Goal: Transaction & Acquisition: Purchase product/service

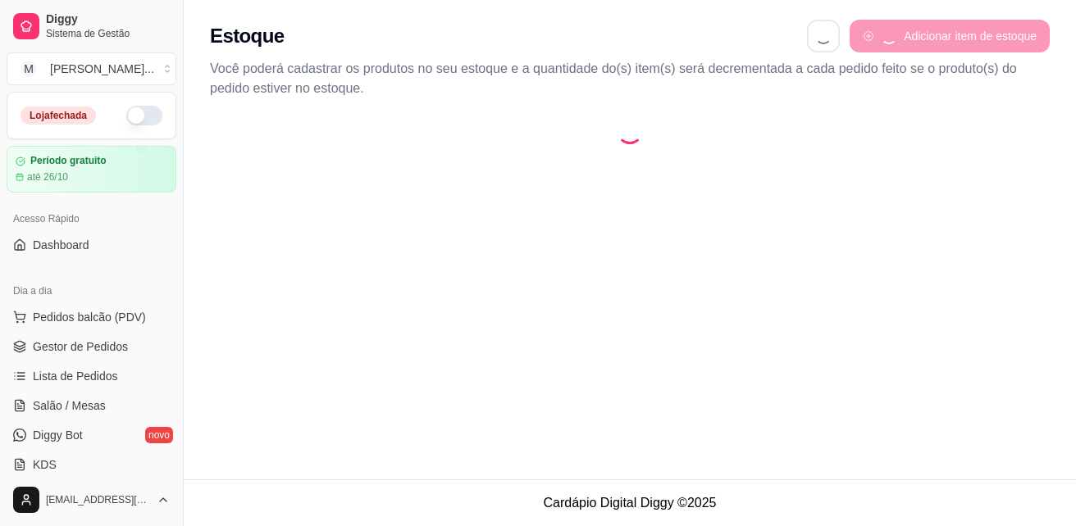
select select "QUANTITY_ORDER"
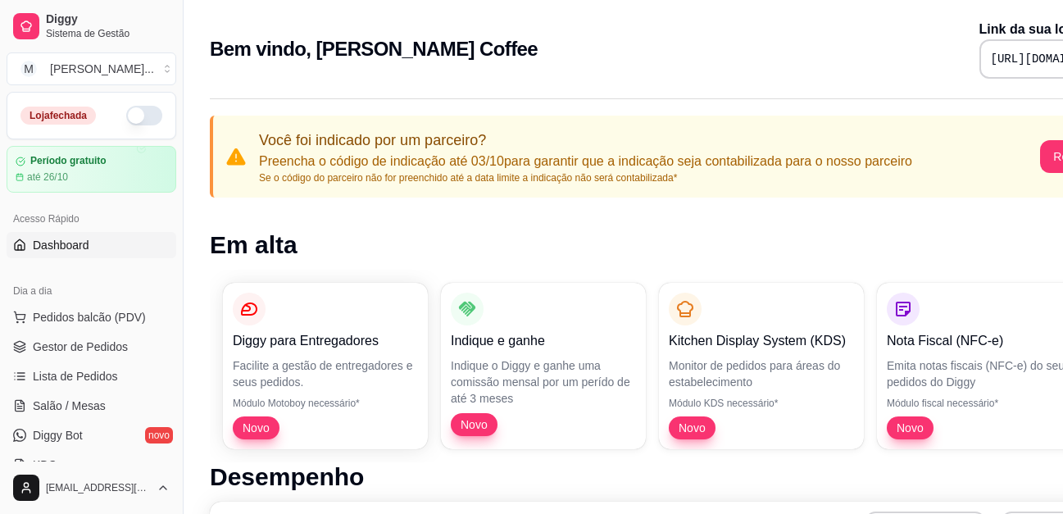
click at [126, 116] on button "button" at bounding box center [144, 116] width 36 height 20
click at [124, 116] on div "Loja fechada" at bounding box center [91, 116] width 142 height 20
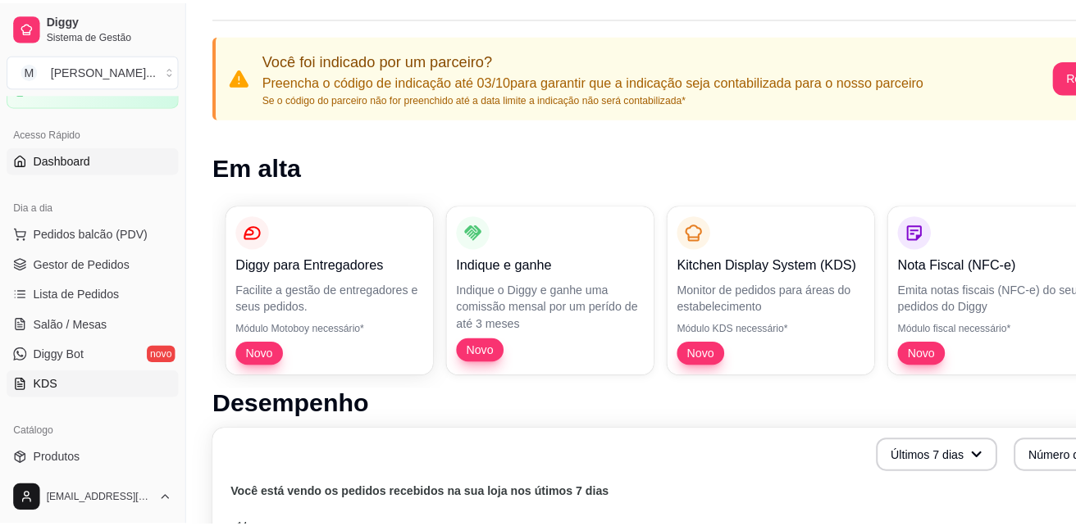
scroll to position [80, 0]
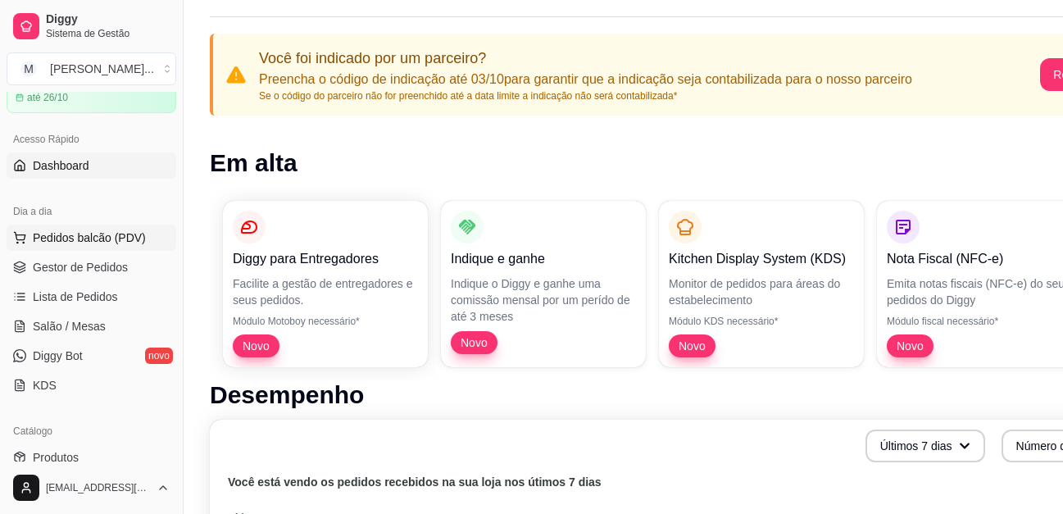
click at [83, 231] on span "Pedidos balcão (PDV)" at bounding box center [89, 238] width 113 height 16
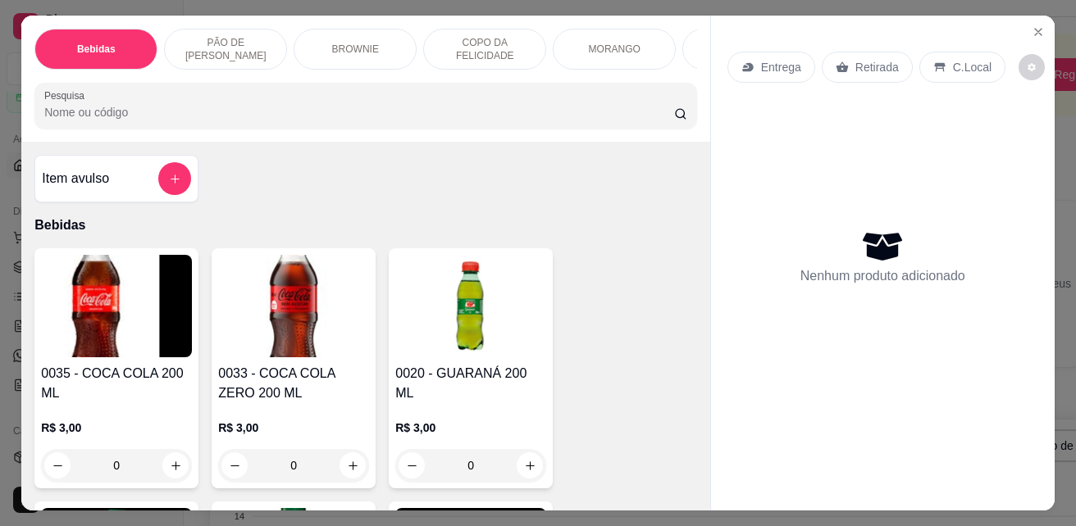
click at [776, 59] on p "Entrega" at bounding box center [781, 67] width 40 height 16
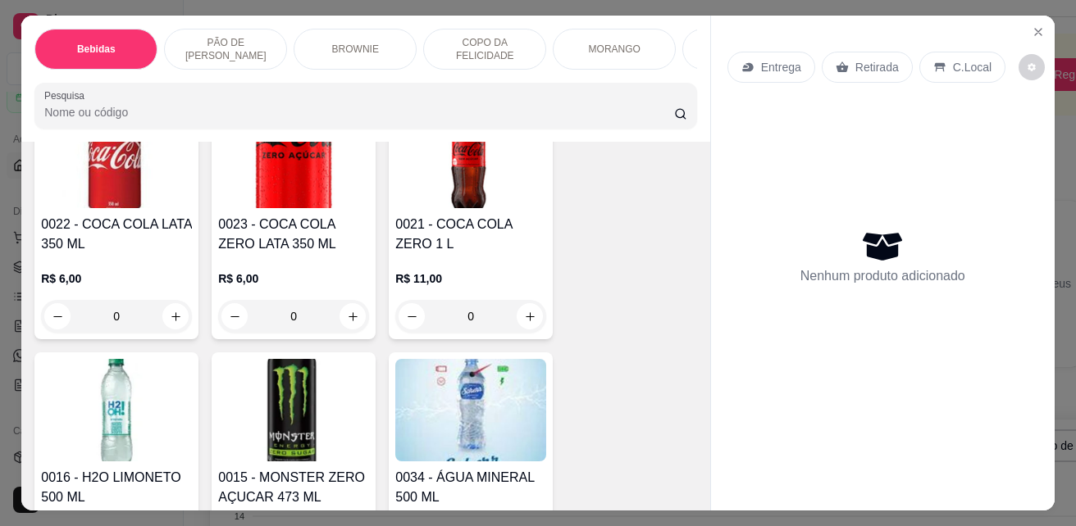
scroll to position [574, 0]
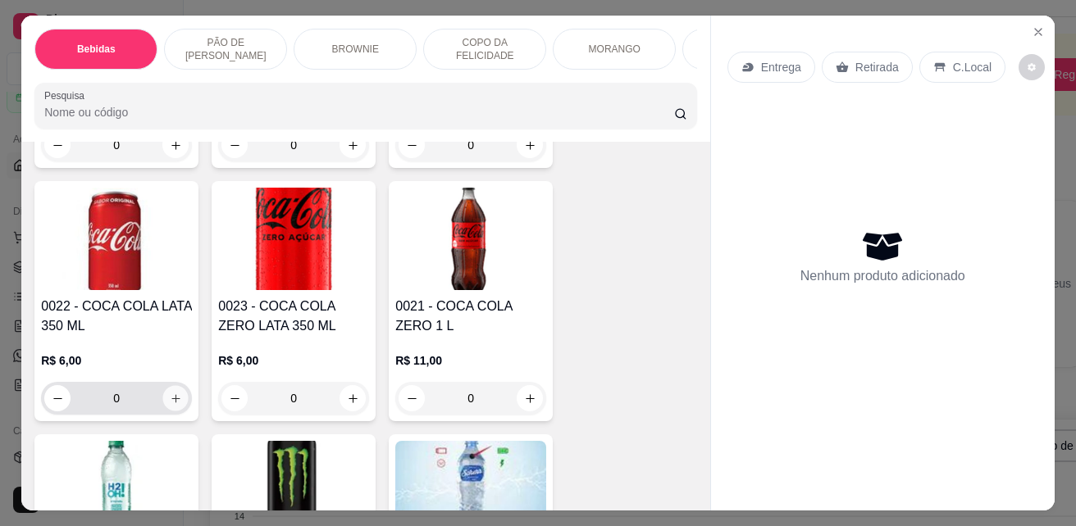
click at [172, 403] on icon "increase-product-quantity" at bounding box center [175, 398] width 8 height 8
type input "1"
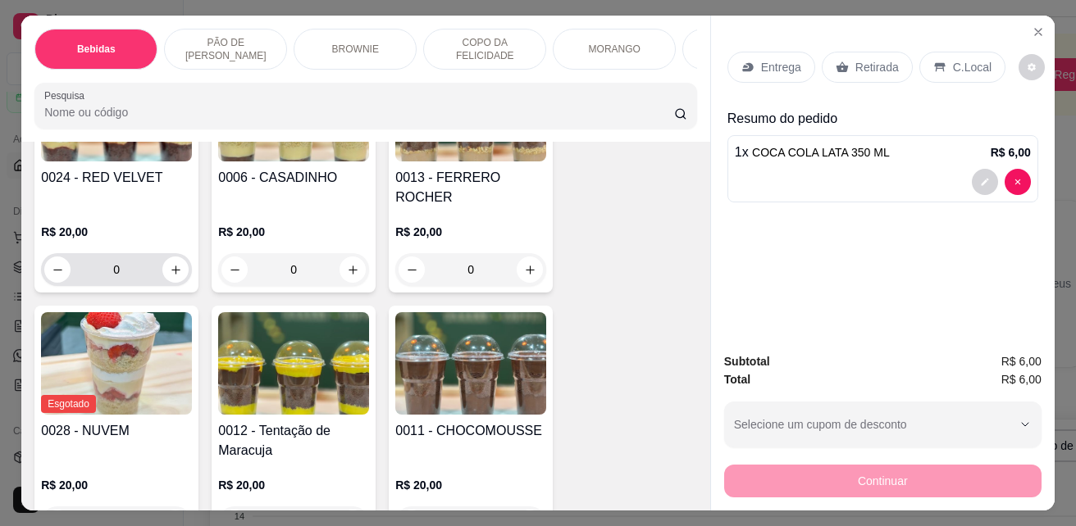
scroll to position [1886, 0]
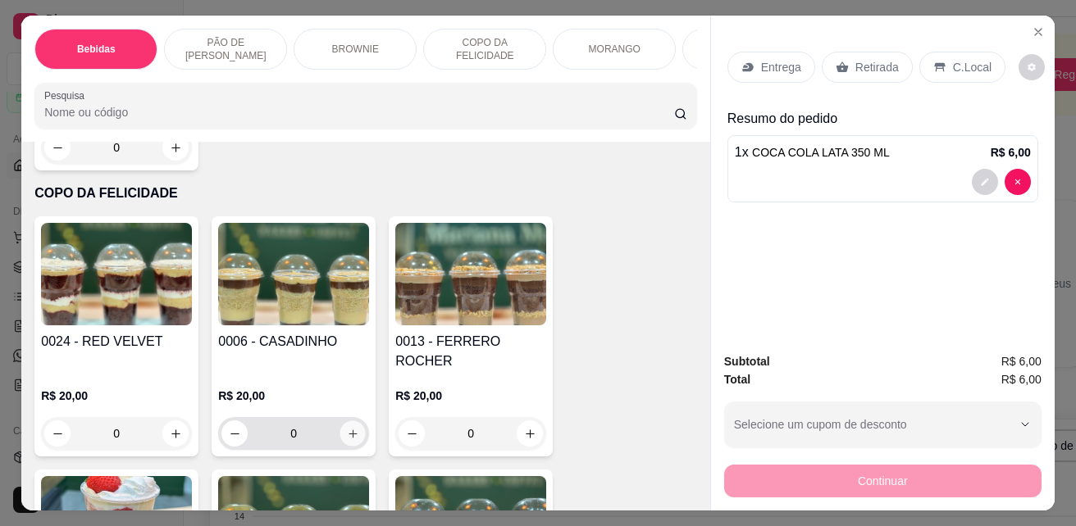
click at [349, 428] on icon "increase-product-quantity" at bounding box center [353, 434] width 12 height 12
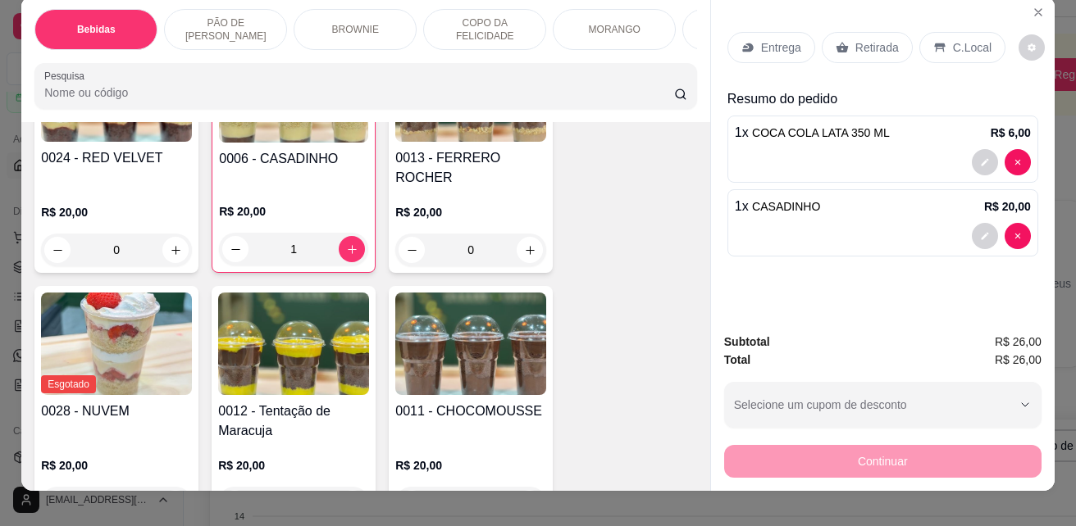
scroll to position [0, 0]
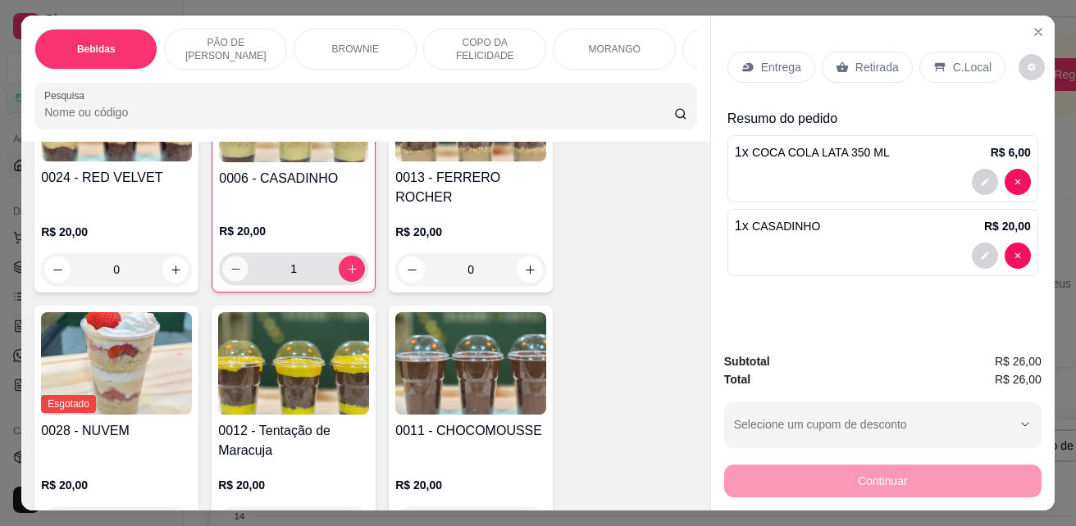
click at [231, 269] on icon "decrease-product-quantity" at bounding box center [235, 269] width 8 height 1
type input "0"
